Goal: Check status: Check status

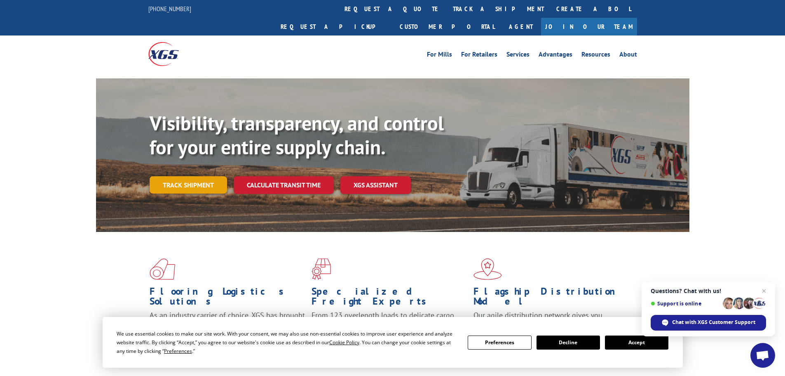
click at [188, 176] on link "Track shipment" at bounding box center [188, 184] width 77 height 17
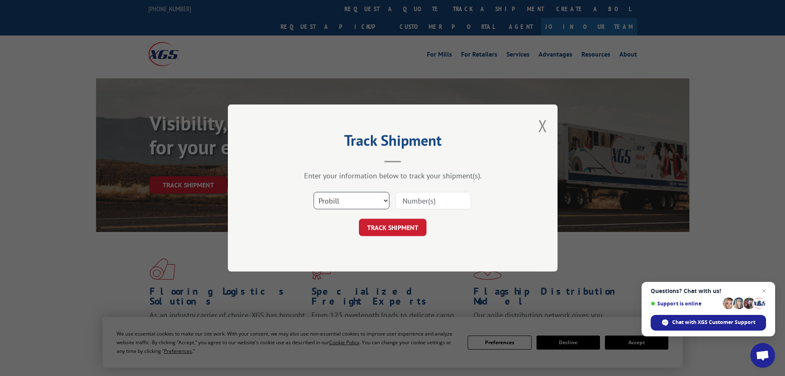
click at [385, 200] on select "Select category... Probill BOL PO" at bounding box center [352, 200] width 76 height 17
select select "bol"
click at [314, 192] on select "Select category... Probill BOL PO" at bounding box center [352, 200] width 76 height 17
click at [422, 202] on input at bounding box center [434, 200] width 76 height 17
type input "54395255"
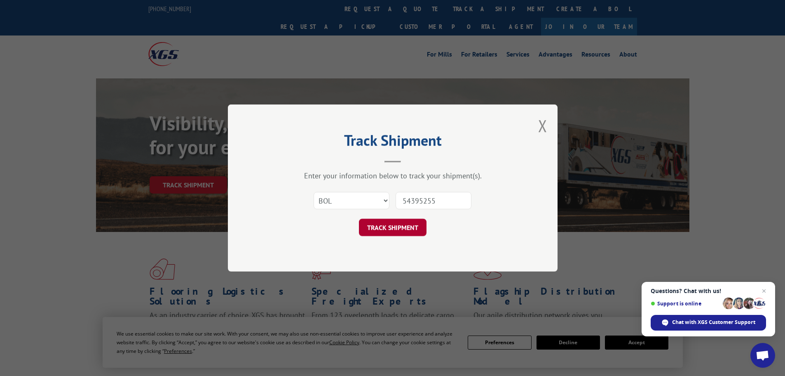
click at [394, 227] on button "TRACK SHIPMENT" at bounding box center [393, 226] width 68 height 17
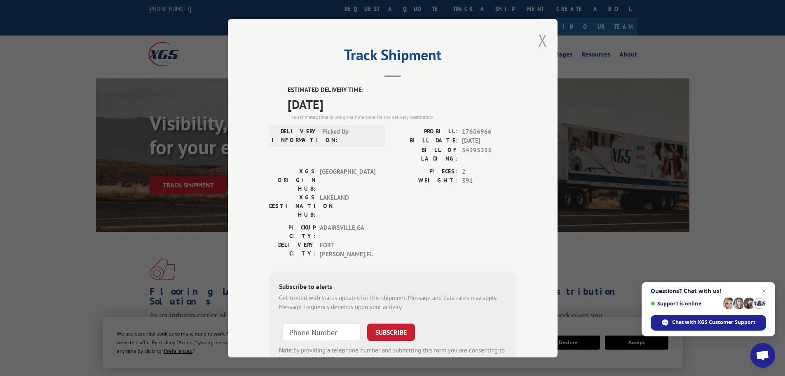
click at [538, 38] on button "Close modal" at bounding box center [542, 40] width 9 height 22
